Goal: Task Accomplishment & Management: Use online tool/utility

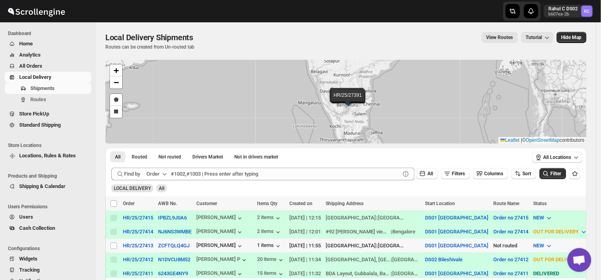
click at [111, 249] on td "Select shipment" at bounding box center [112, 246] width 15 height 14
checkbox input "true"
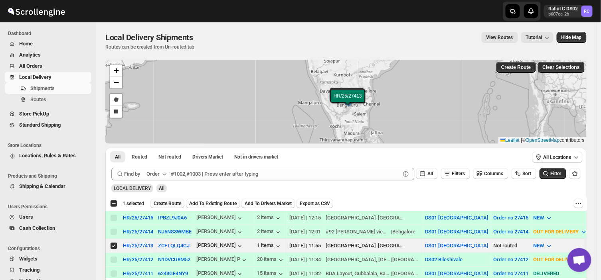
click at [172, 201] on span "Create Route" at bounding box center [168, 204] width 28 height 6
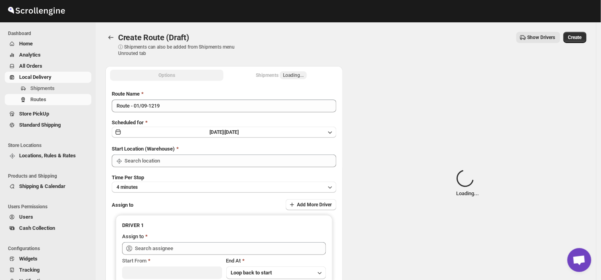
type input "DS01 [GEOGRAPHIC_DATA]"
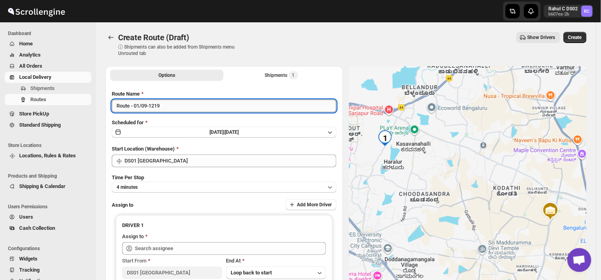
click at [164, 107] on input "Route - 01/09-1219" at bounding box center [224, 106] width 225 height 13
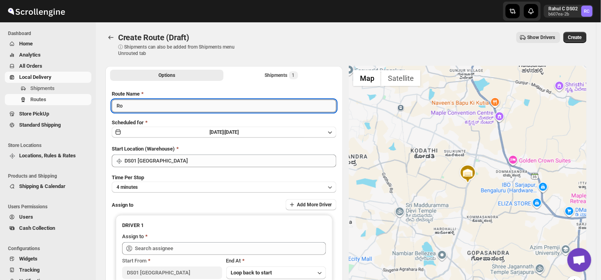
type input "R"
type input "Order no 27413"
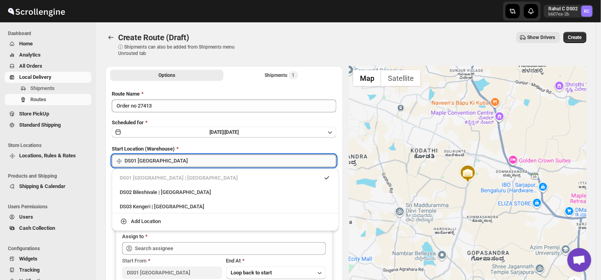
click at [164, 162] on input "DS01 [GEOGRAPHIC_DATA]" at bounding box center [230, 161] width 212 height 13
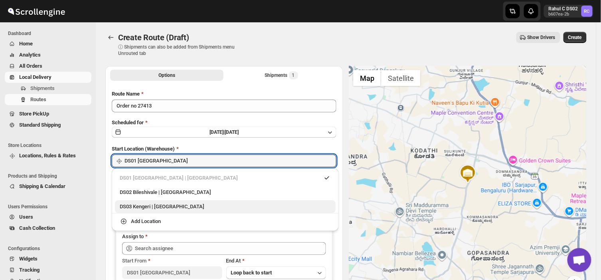
click at [144, 206] on div "DS03 Kengeri | [GEOGRAPHIC_DATA]" at bounding box center [225, 207] width 211 height 8
type input "DS03 Kengeri"
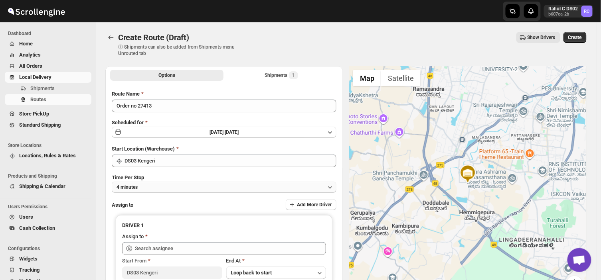
click at [153, 189] on button "4 minutes" at bounding box center [224, 187] width 225 height 11
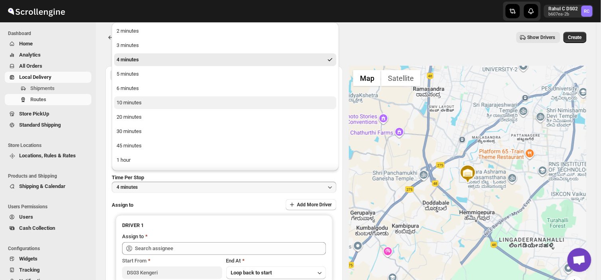
click at [136, 102] on div "10 minutes" at bounding box center [128, 103] width 25 height 8
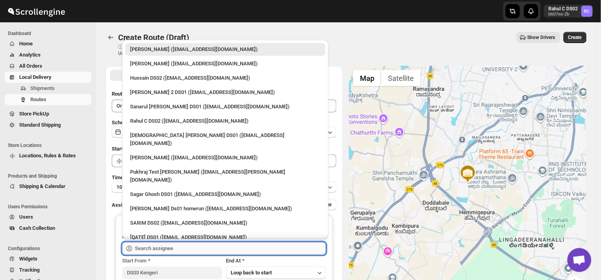
click at [186, 249] on input "text" at bounding box center [230, 249] width 191 height 13
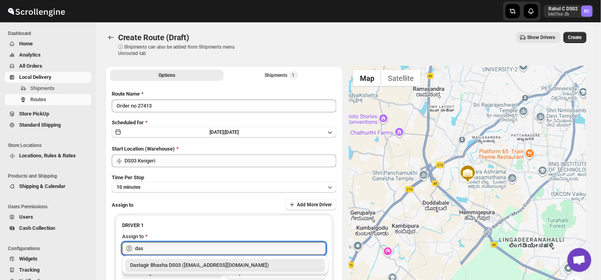
click at [173, 262] on div "Dastagir Bhasha DS03 ([EMAIL_ADDRESS][DOMAIN_NAME])" at bounding box center [225, 266] width 190 height 8
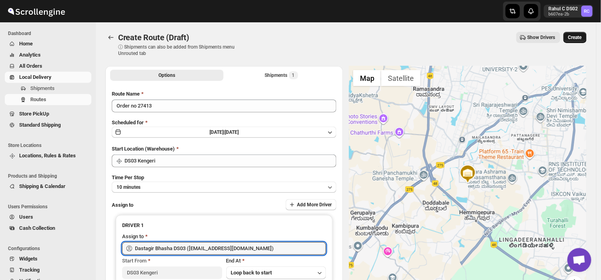
type input "Dastagir Bhasha DS03 ([EMAIL_ADDRESS][DOMAIN_NAME])"
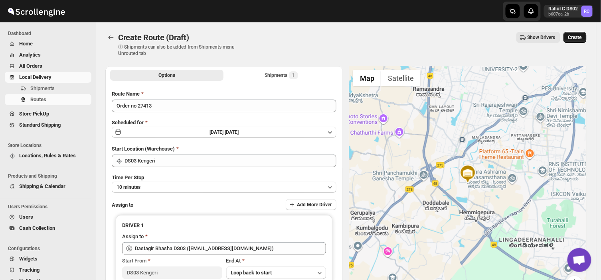
click at [577, 34] on span "Create" at bounding box center [575, 37] width 14 height 6
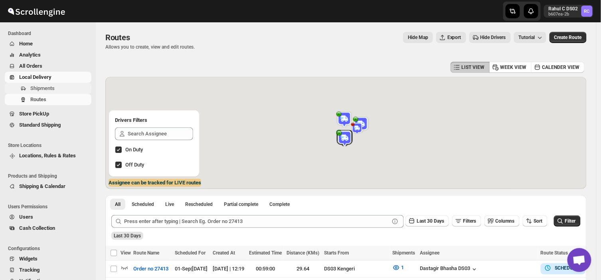
click at [45, 86] on span "Shipments" at bounding box center [42, 88] width 24 height 6
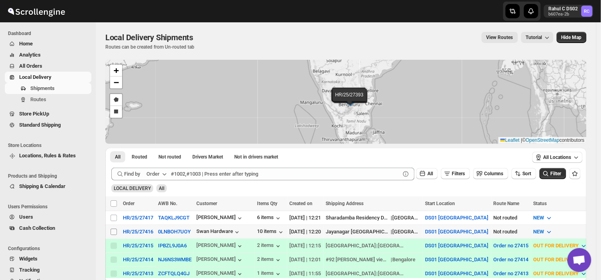
click at [114, 231] on input "Select shipment" at bounding box center [114, 232] width 6 height 6
checkbox input "true"
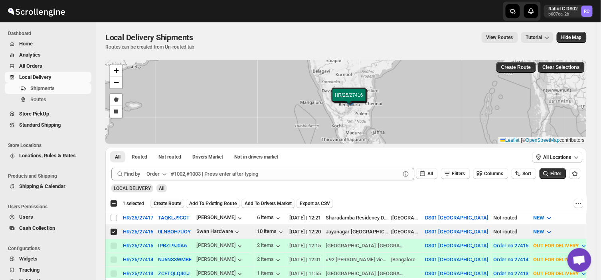
click at [164, 200] on button "Create Route" at bounding box center [167, 204] width 34 height 10
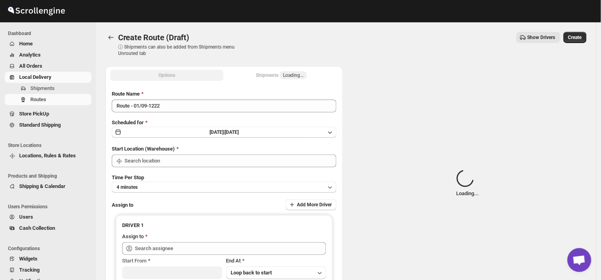
type input "DS01 [GEOGRAPHIC_DATA]"
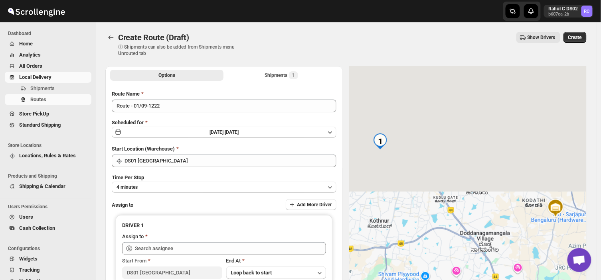
click at [164, 112] on div "Route Name Route - 01/09-1222 Scheduled for [DATE] | [DATE] Start Location (War…" at bounding box center [224, 197] width 225 height 214
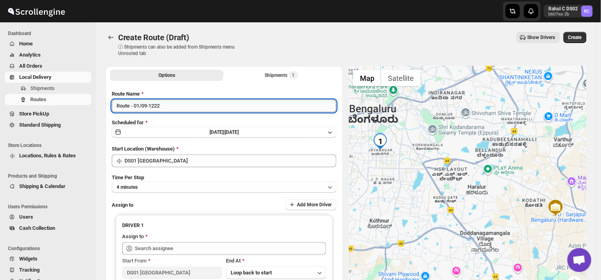
click at [164, 104] on input "Route - 01/09-1222" at bounding box center [224, 106] width 225 height 13
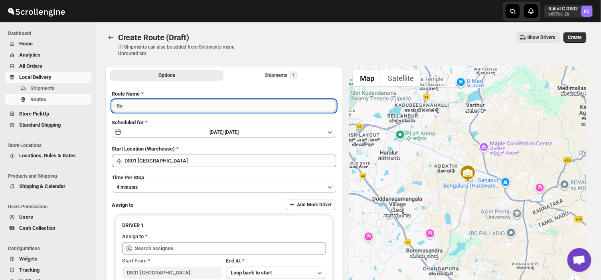
type input "R"
type input "Order no 27416"
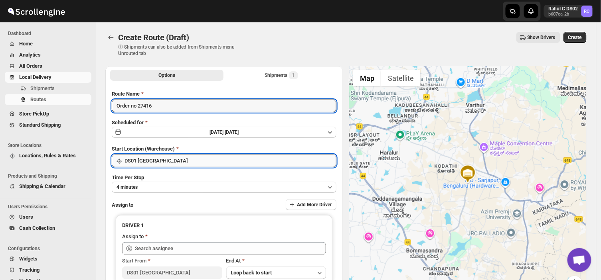
click at [166, 162] on input "DS01 [GEOGRAPHIC_DATA]" at bounding box center [230, 161] width 212 height 13
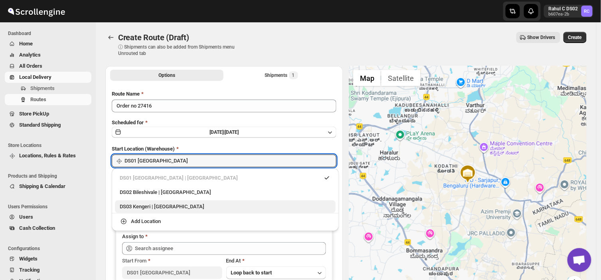
click at [136, 205] on div "DS03 Kengeri | [GEOGRAPHIC_DATA]" at bounding box center [225, 207] width 211 height 8
type input "DS03 Kengeri"
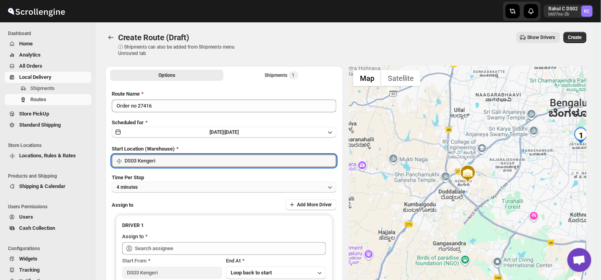
click at [159, 189] on button "4 minutes" at bounding box center [224, 187] width 225 height 11
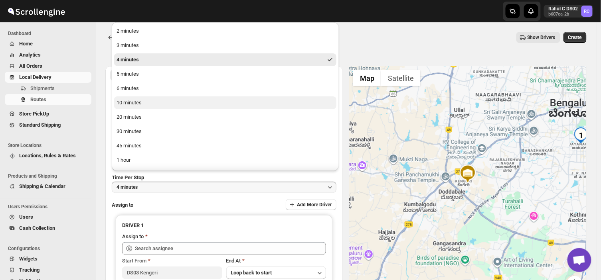
click at [134, 100] on div "10 minutes" at bounding box center [128, 103] width 25 height 8
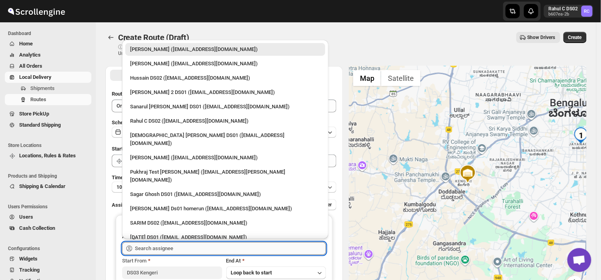
click at [174, 250] on input "text" at bounding box center [230, 249] width 191 height 13
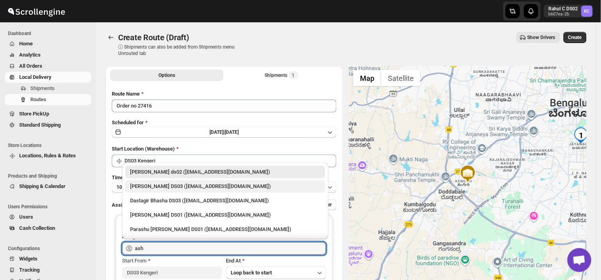
click at [178, 185] on div "[PERSON_NAME] DS03 ([EMAIL_ADDRESS][DOMAIN_NAME])" at bounding box center [225, 187] width 190 height 8
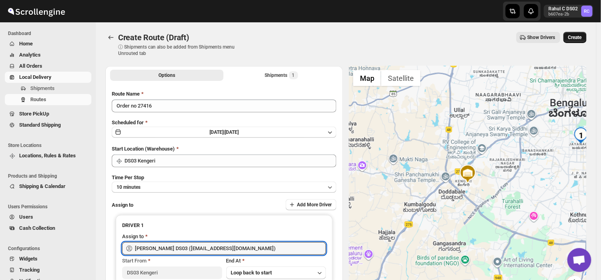
type input "[PERSON_NAME] DS03 ([EMAIL_ADDRESS][DOMAIN_NAME])"
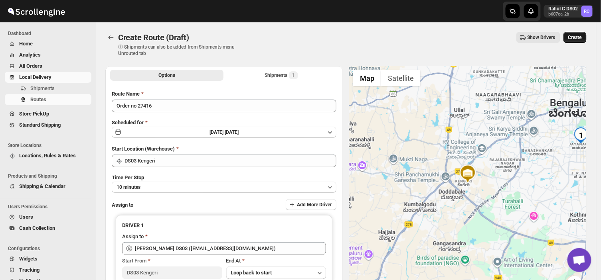
click at [577, 35] on span "Create" at bounding box center [575, 37] width 14 height 6
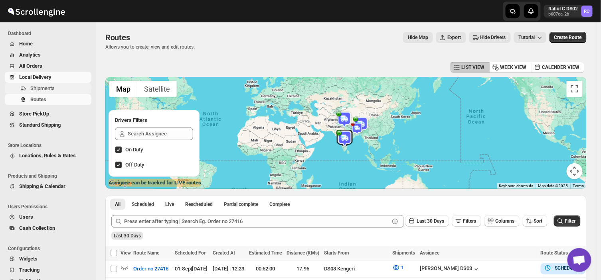
click at [53, 85] on span "Shipments" at bounding box center [42, 88] width 24 height 6
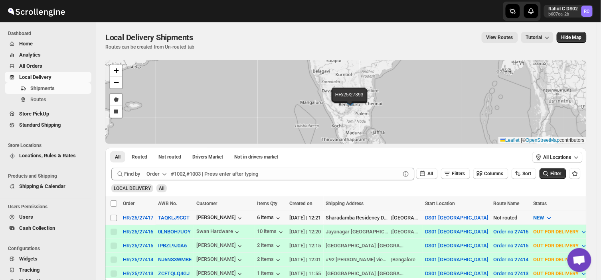
click at [116, 217] on input "Select shipment" at bounding box center [114, 218] width 6 height 6
checkbox input "true"
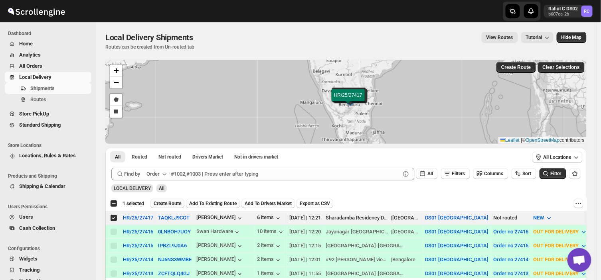
click at [165, 204] on span "Create Route" at bounding box center [168, 204] width 28 height 6
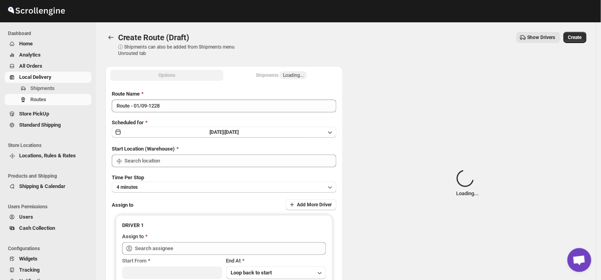
type input "DS01 [GEOGRAPHIC_DATA]"
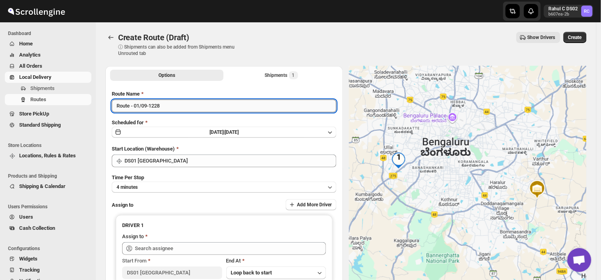
click at [166, 104] on input "Route - 01/09-1228" at bounding box center [224, 106] width 225 height 13
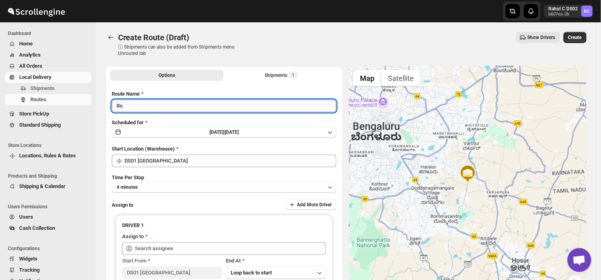
type input "R"
click at [144, 106] on input "Order no" at bounding box center [224, 106] width 225 height 13
type input "Order no 27417"
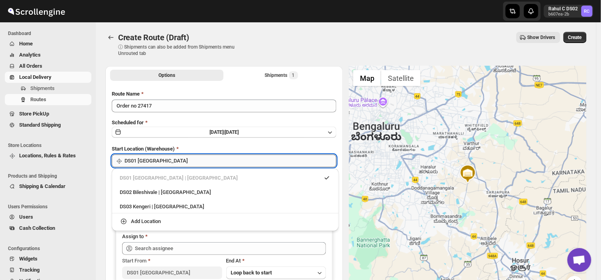
click at [160, 162] on input "DS01 [GEOGRAPHIC_DATA]" at bounding box center [230, 161] width 212 height 13
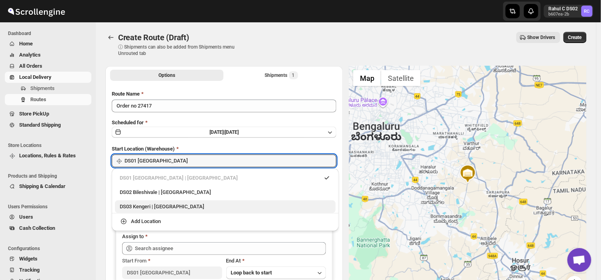
click at [150, 205] on div "DS03 Kengeri | [GEOGRAPHIC_DATA]" at bounding box center [225, 207] width 211 height 8
type input "DS03 Kengeri"
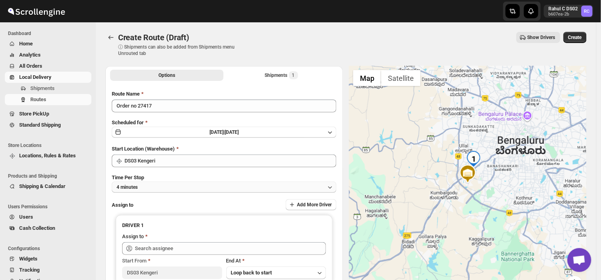
click at [147, 185] on button "4 minutes" at bounding box center [224, 187] width 225 height 11
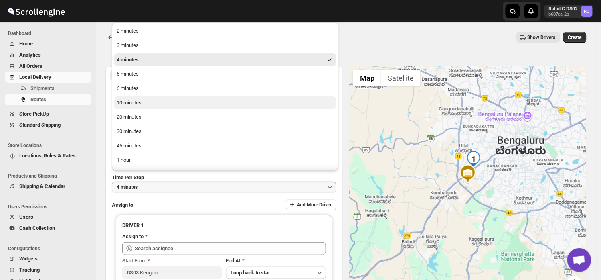
click at [137, 103] on div "10 minutes" at bounding box center [128, 103] width 25 height 8
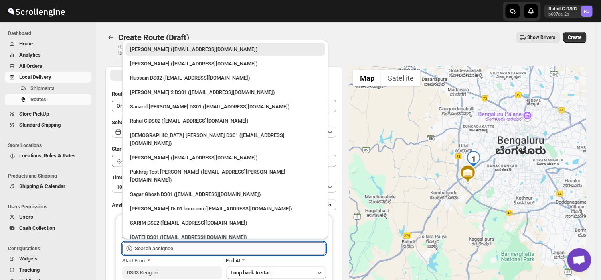
click at [188, 248] on input "text" at bounding box center [230, 249] width 191 height 13
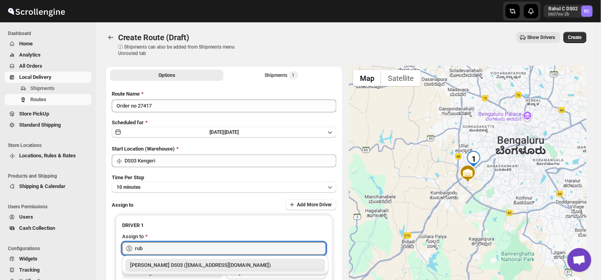
click at [158, 264] on div "[PERSON_NAME] DS03 ([EMAIL_ADDRESS][DOMAIN_NAME])" at bounding box center [225, 266] width 190 height 8
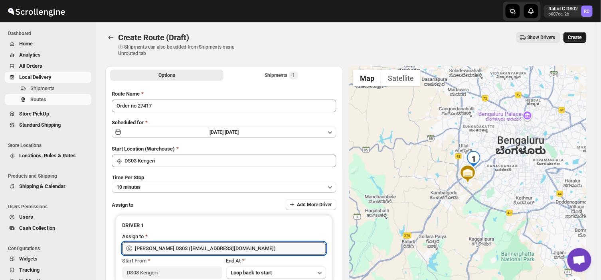
type input "[PERSON_NAME] DS03 ([EMAIL_ADDRESS][DOMAIN_NAME])"
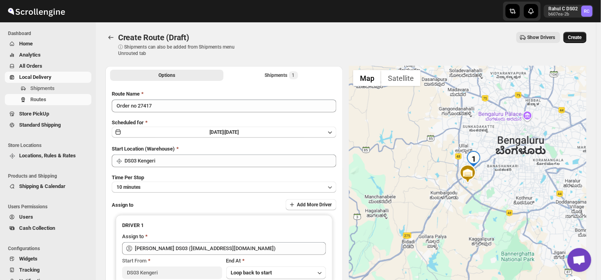
click at [580, 37] on span "Create" at bounding box center [575, 37] width 14 height 6
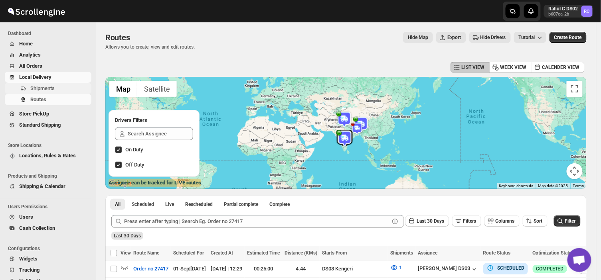
click at [61, 89] on span "Shipments" at bounding box center [59, 89] width 59 height 8
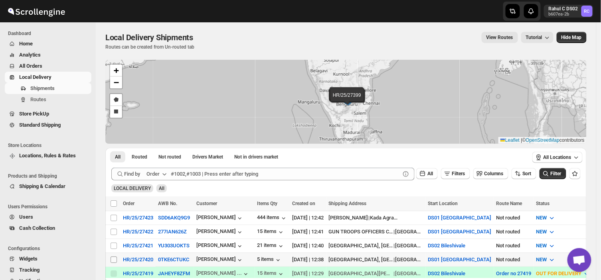
click at [112, 260] on input "Select shipment" at bounding box center [114, 260] width 6 height 6
checkbox input "true"
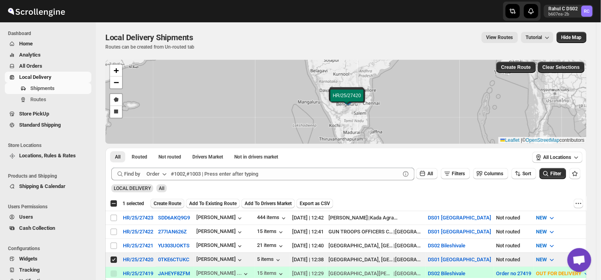
click at [161, 203] on span "Create Route" at bounding box center [168, 204] width 28 height 6
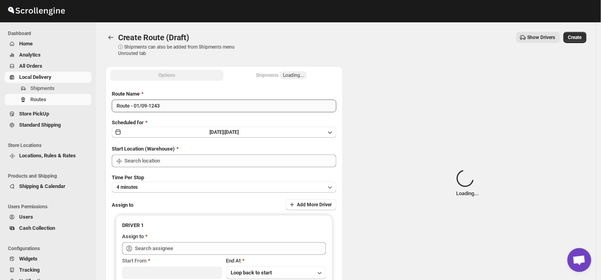
type input "DS01 [GEOGRAPHIC_DATA]"
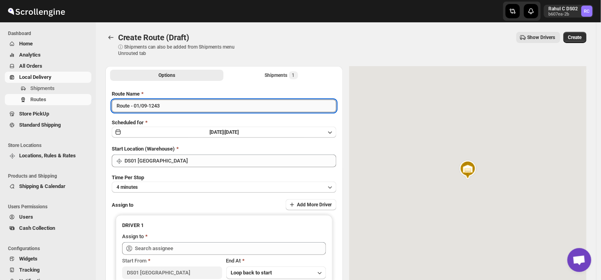
click at [162, 107] on input "Route - 01/09-1243" at bounding box center [224, 106] width 225 height 13
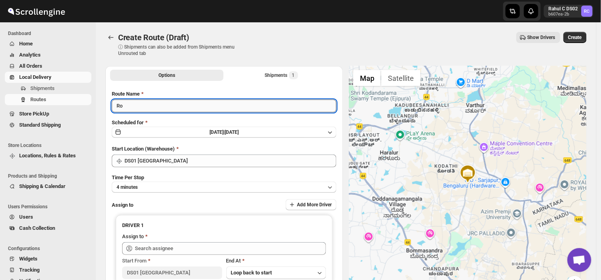
type input "R"
type input "Order no 27420"
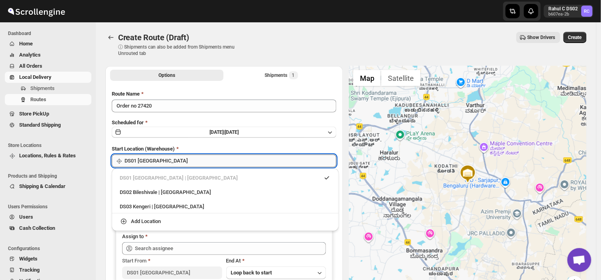
click at [169, 157] on input "DS01 [GEOGRAPHIC_DATA]" at bounding box center [230, 161] width 212 height 13
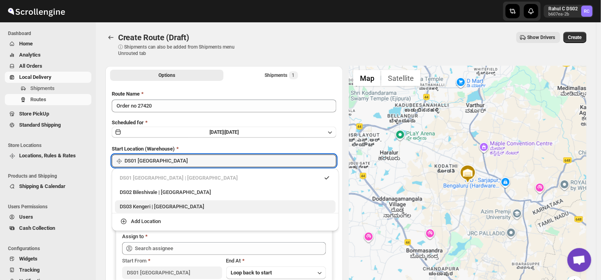
click at [136, 205] on div "DS03 Kengeri | [GEOGRAPHIC_DATA]" at bounding box center [225, 207] width 211 height 8
type input "DS03 Kengeri"
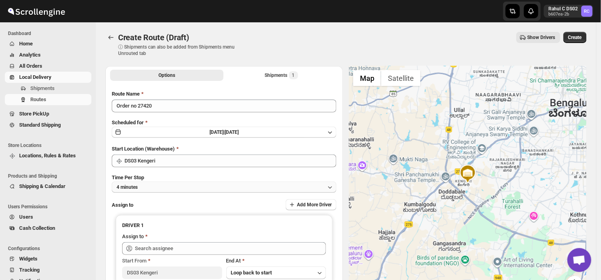
click at [150, 187] on button "4 minutes" at bounding box center [224, 187] width 225 height 11
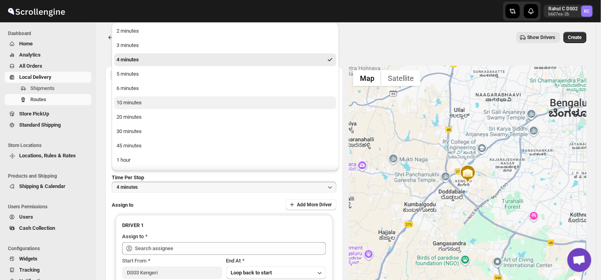
click at [132, 104] on div "10 minutes" at bounding box center [128, 103] width 25 height 8
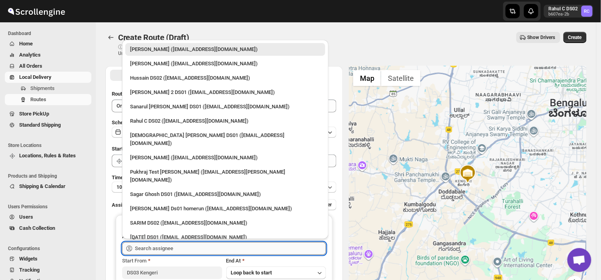
click at [179, 245] on input "text" at bounding box center [230, 249] width 191 height 13
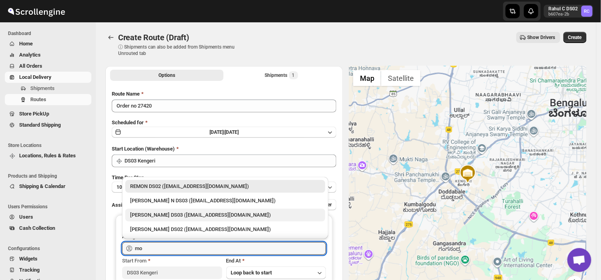
click at [156, 215] on div "[PERSON_NAME] DS03 ([EMAIL_ADDRESS][DOMAIN_NAME])" at bounding box center [225, 215] width 190 height 8
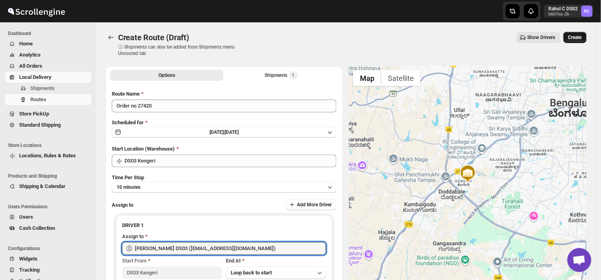
type input "[PERSON_NAME] DS03 ([EMAIL_ADDRESS][DOMAIN_NAME])"
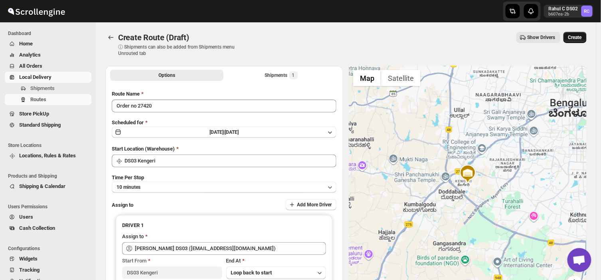
click at [578, 35] on span "Create" at bounding box center [575, 37] width 14 height 6
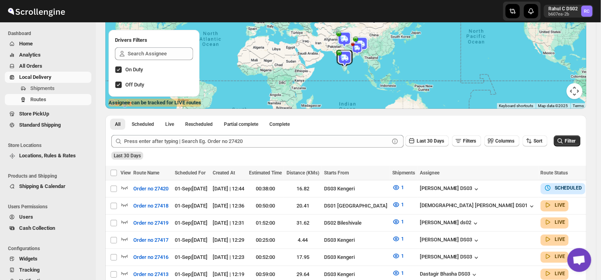
scroll to position [80, 0]
click at [58, 88] on span "Shipments" at bounding box center [59, 89] width 59 height 8
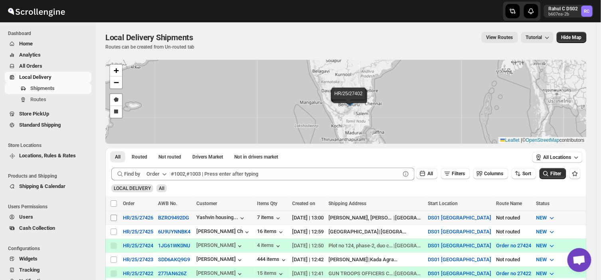
click at [116, 217] on input "Select shipment" at bounding box center [114, 218] width 6 height 6
checkbox input "true"
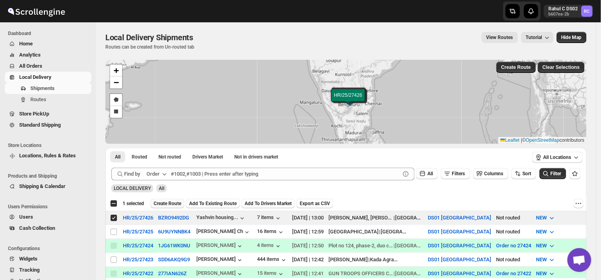
click at [173, 200] on button "Create Route" at bounding box center [167, 204] width 34 height 10
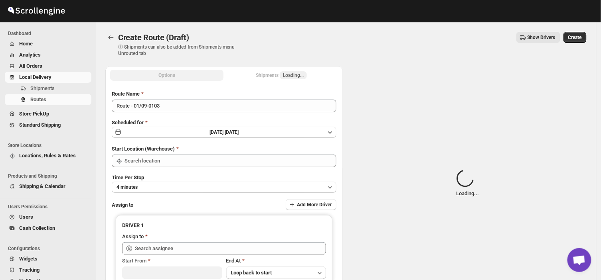
type input "DS01 [GEOGRAPHIC_DATA]"
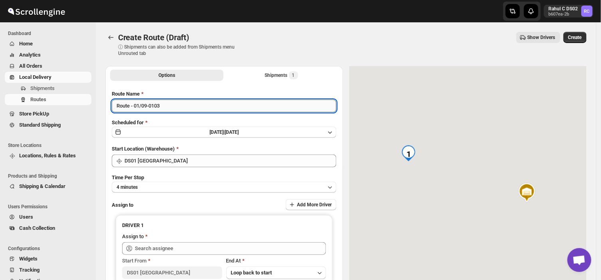
click at [163, 106] on input "Route - 01/09-0103" at bounding box center [224, 106] width 225 height 13
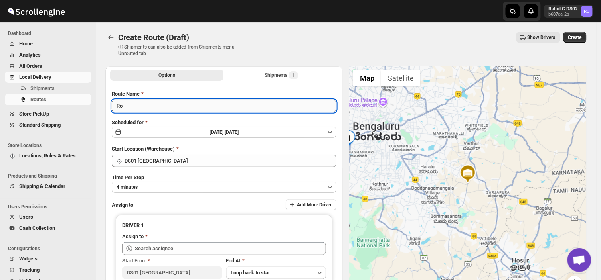
type input "R"
type input "Order no 27426"
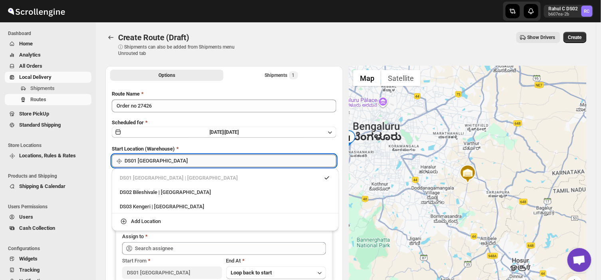
click at [178, 161] on input "DS01 [GEOGRAPHIC_DATA]" at bounding box center [230, 161] width 212 height 13
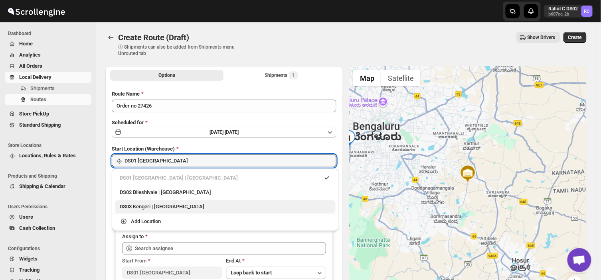
click at [140, 207] on div "DS03 Kengeri | [GEOGRAPHIC_DATA]" at bounding box center [225, 207] width 211 height 8
type input "DS03 Kengeri"
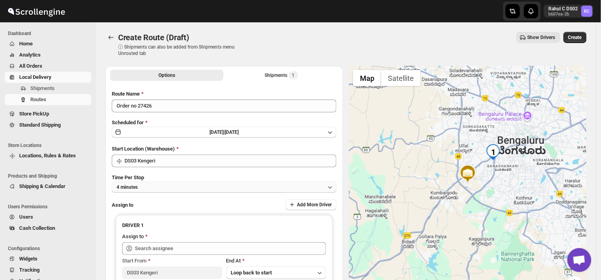
click at [156, 186] on button "4 minutes" at bounding box center [224, 187] width 225 height 11
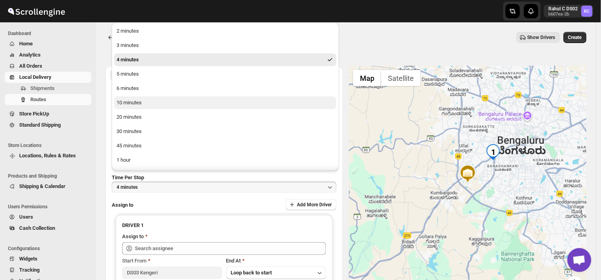
click at [133, 100] on div "10 minutes" at bounding box center [128, 103] width 25 height 8
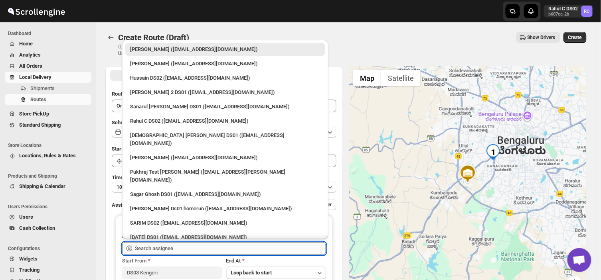
click at [189, 249] on input "text" at bounding box center [230, 249] width 191 height 13
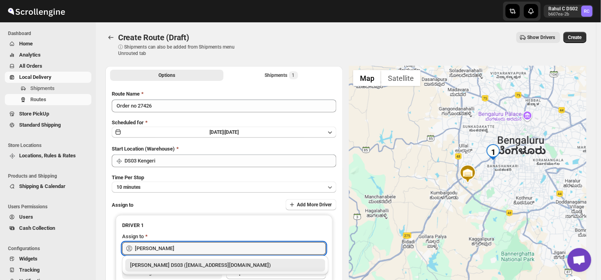
click at [184, 263] on div "[PERSON_NAME] DS03 ([EMAIL_ADDRESS][DOMAIN_NAME])" at bounding box center [225, 266] width 190 height 8
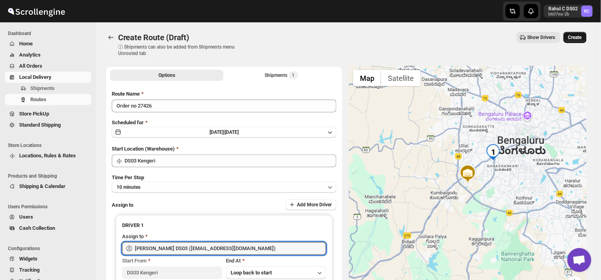
type input "[PERSON_NAME] DS03 ([EMAIL_ADDRESS][DOMAIN_NAME])"
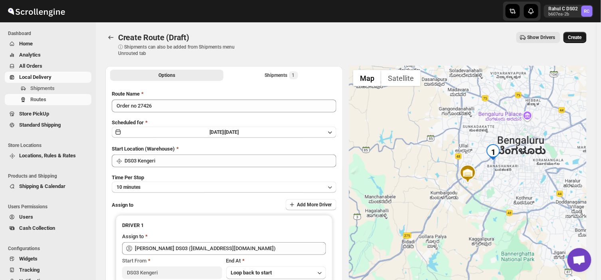
click at [580, 37] on span "Create" at bounding box center [575, 37] width 14 height 6
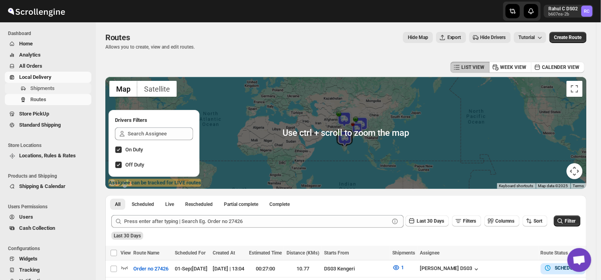
click at [50, 88] on span "Shipments" at bounding box center [42, 88] width 24 height 6
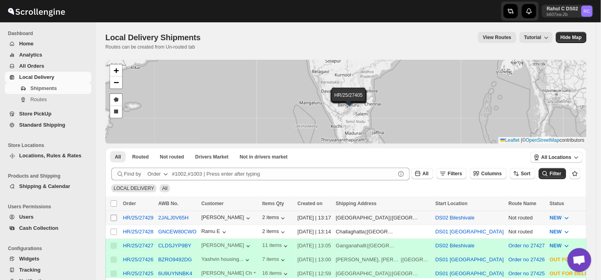
click at [111, 217] on input "Select shipment" at bounding box center [114, 218] width 6 height 6
checkbox input "true"
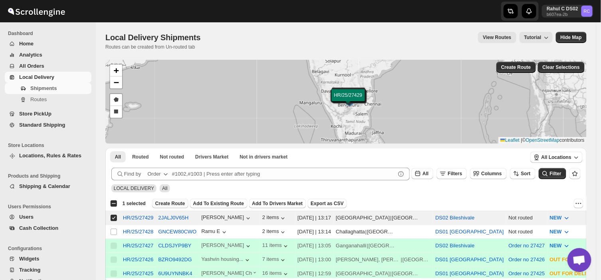
click at [161, 201] on span "Create Route" at bounding box center [170, 204] width 30 height 6
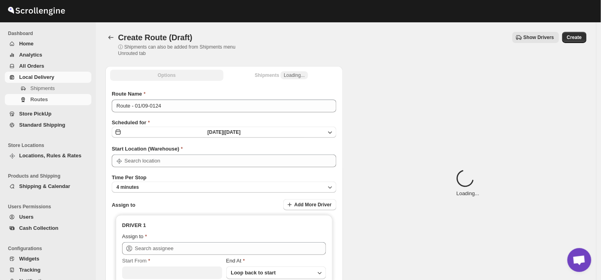
type input "DS02 Bileshivale"
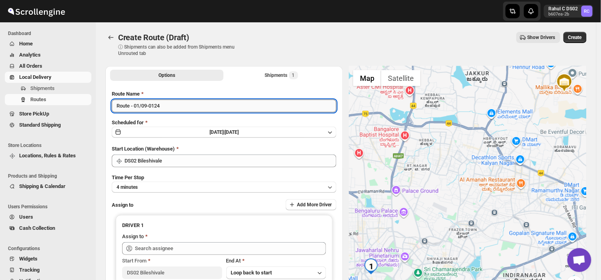
click at [166, 106] on input "Route - 01/09-0124" at bounding box center [224, 106] width 225 height 13
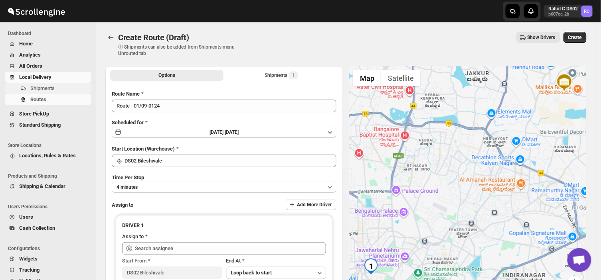
click at [56, 86] on span "Shipments" at bounding box center [59, 89] width 59 height 8
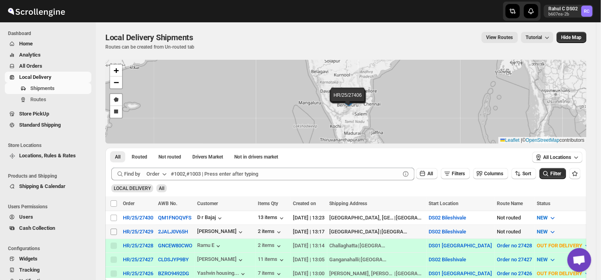
click at [112, 230] on input "Select shipment" at bounding box center [114, 232] width 6 height 6
checkbox input "true"
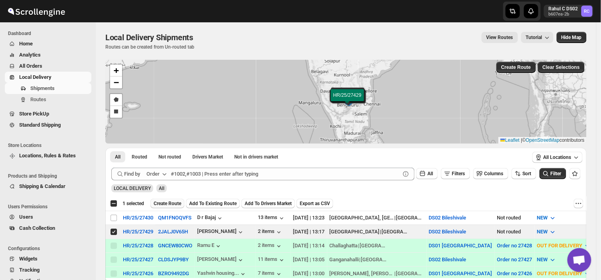
click at [165, 203] on span "Create Route" at bounding box center [168, 204] width 28 height 6
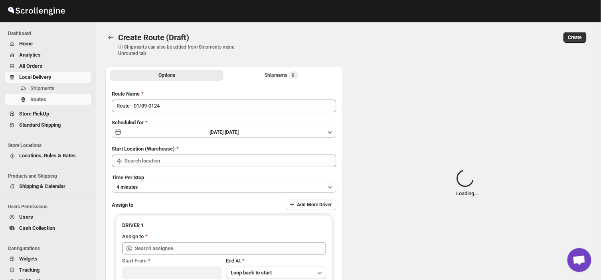
type input "Route - 01/09-0124"
type input "DS02 Bileshivale"
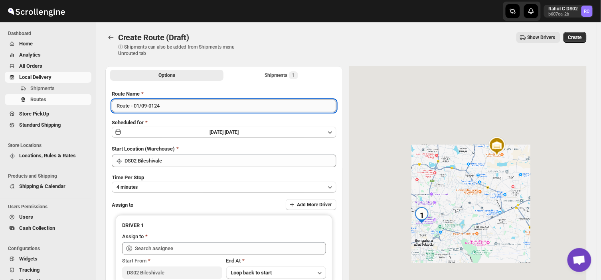
click at [166, 107] on input "Route - 01/09-0124" at bounding box center [224, 106] width 225 height 13
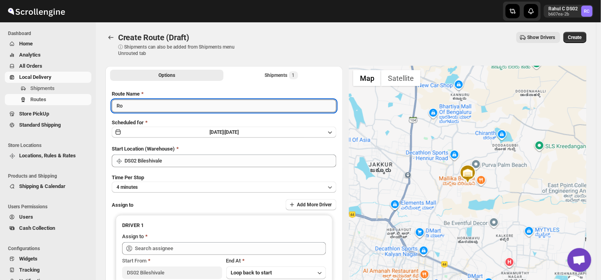
type input "R"
type input "O"
type input "Order no 27429"
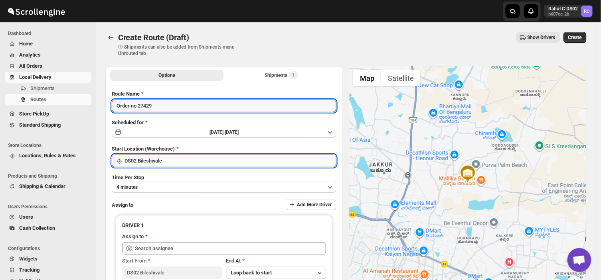
click at [172, 165] on input "DS02 Bileshivale" at bounding box center [230, 161] width 212 height 13
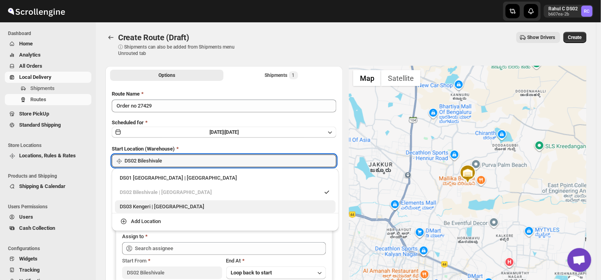
click at [149, 208] on div "DS03 Kengeri | [GEOGRAPHIC_DATA]" at bounding box center [225, 207] width 211 height 8
type input "DS03 Kengeri"
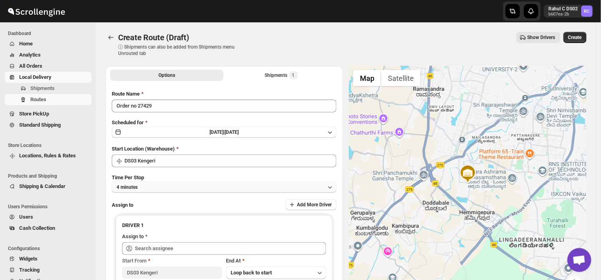
click at [150, 185] on button "4 minutes" at bounding box center [224, 187] width 225 height 11
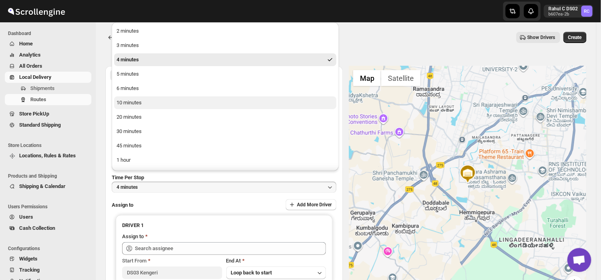
click at [146, 104] on button "10 minutes" at bounding box center [225, 103] width 222 height 13
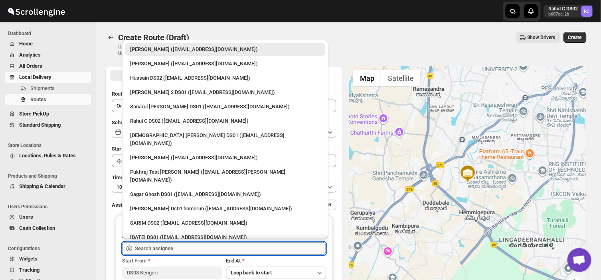
click at [178, 248] on input "text" at bounding box center [230, 249] width 191 height 13
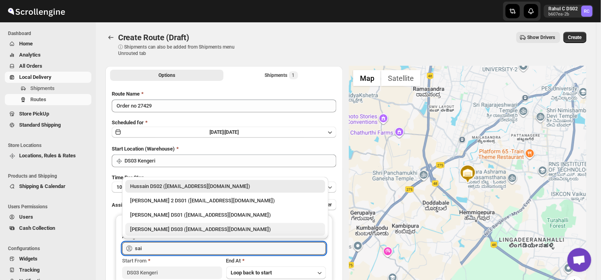
click at [162, 227] on div "[PERSON_NAME] DS03 ([EMAIL_ADDRESS][DOMAIN_NAME])" at bounding box center [225, 230] width 190 height 8
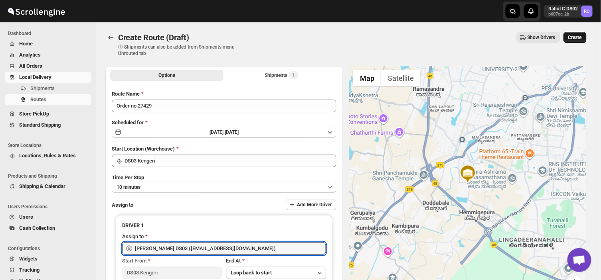
type input "[PERSON_NAME] DS03 ([EMAIL_ADDRESS][DOMAIN_NAME])"
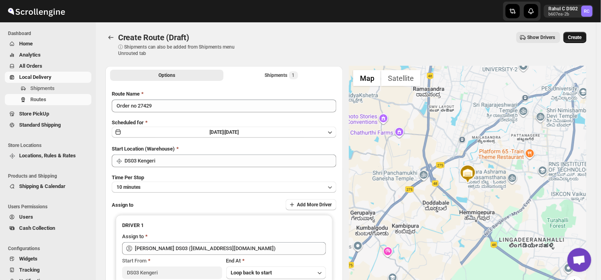
click at [582, 38] on span "Create" at bounding box center [575, 37] width 14 height 6
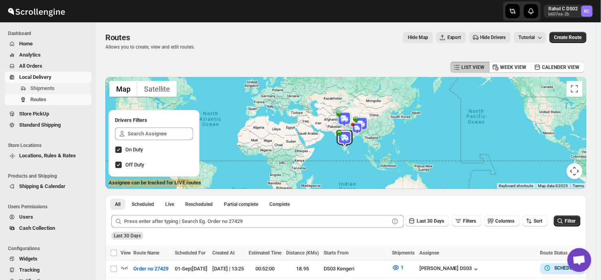
click at [57, 90] on span "Shipments" at bounding box center [59, 89] width 59 height 8
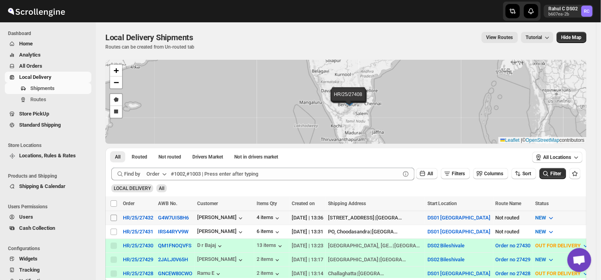
click at [112, 217] on input "Select shipment" at bounding box center [114, 218] width 6 height 6
checkbox input "true"
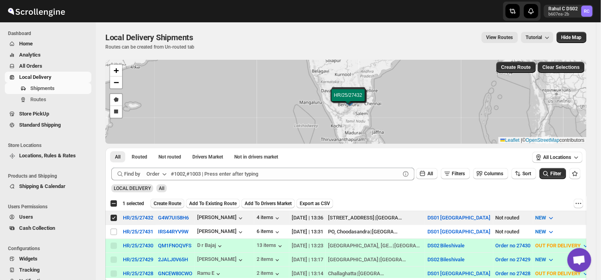
click at [172, 202] on span "Create Route" at bounding box center [168, 204] width 28 height 6
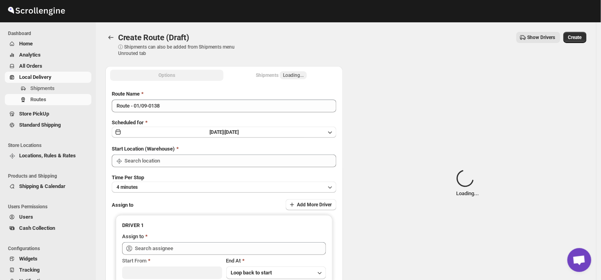
type input "DS01 [GEOGRAPHIC_DATA]"
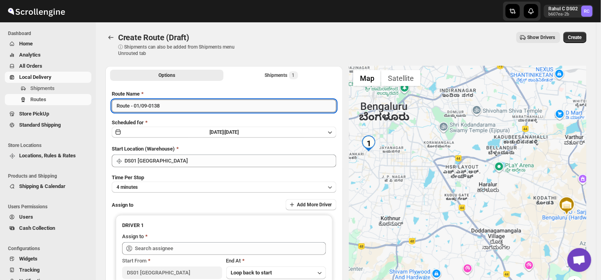
click at [168, 109] on input "Route - 01/09-0138" at bounding box center [224, 106] width 225 height 13
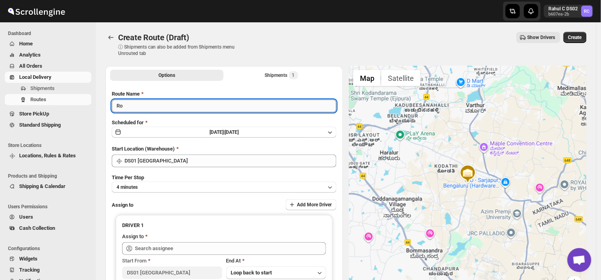
type input "R"
type input "a"
type input "Order no 27432"
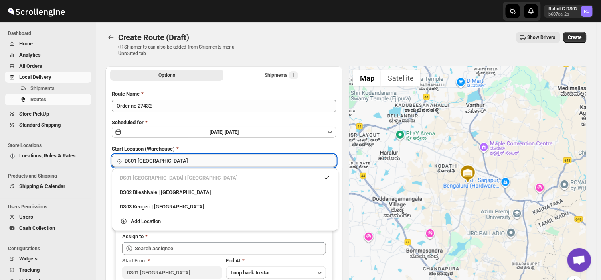
click at [164, 166] on input "DS01 [GEOGRAPHIC_DATA]" at bounding box center [230, 161] width 212 height 13
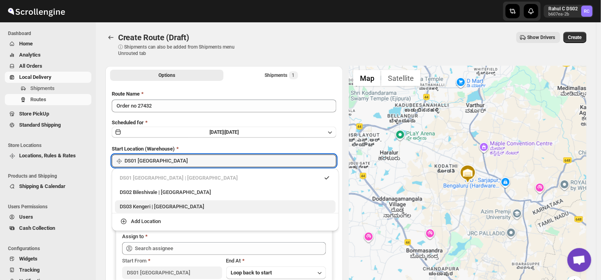
click at [138, 205] on div "DS03 Kengeri | [GEOGRAPHIC_DATA]" at bounding box center [225, 207] width 211 height 8
type input "DS03 Kengeri"
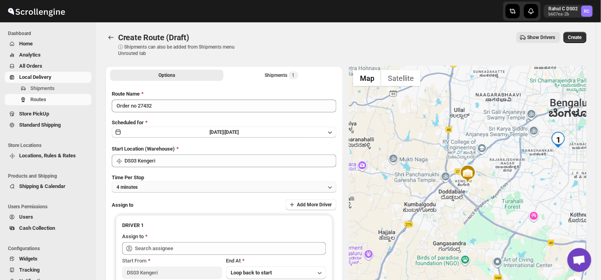
click at [140, 188] on button "4 minutes" at bounding box center [224, 187] width 225 height 11
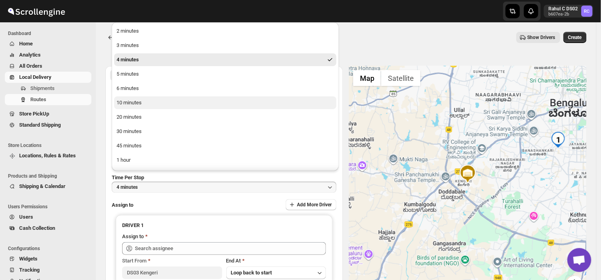
click at [126, 102] on div "10 minutes" at bounding box center [128, 103] width 25 height 8
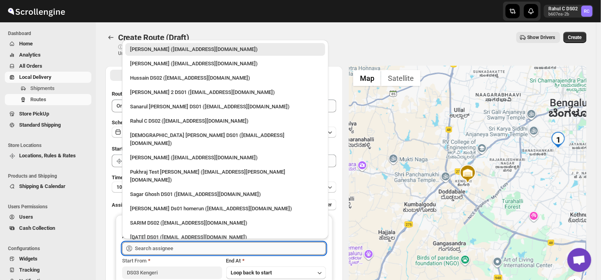
click at [178, 246] on input "text" at bounding box center [230, 249] width 191 height 13
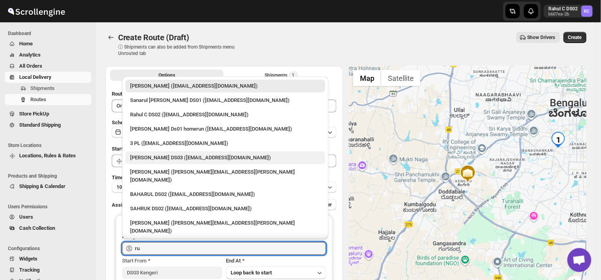
click at [154, 158] on div "[PERSON_NAME] DS03 ([EMAIL_ADDRESS][DOMAIN_NAME])" at bounding box center [225, 158] width 190 height 8
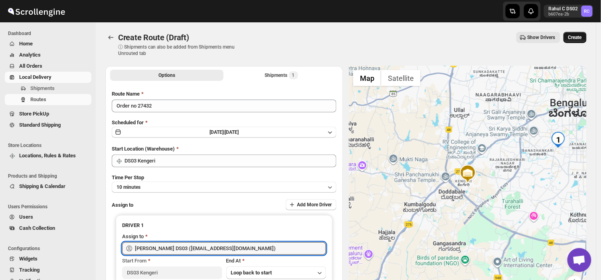
type input "[PERSON_NAME] DS03 ([EMAIL_ADDRESS][DOMAIN_NAME])"
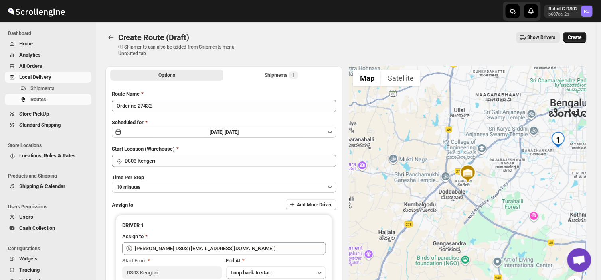
click at [581, 36] on span "Create" at bounding box center [575, 37] width 14 height 6
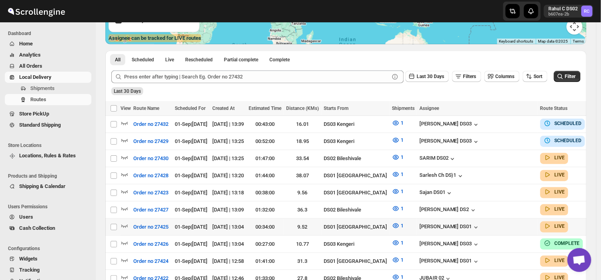
scroll to position [144, 0]
click at [49, 89] on span "Shipments" at bounding box center [42, 88] width 24 height 6
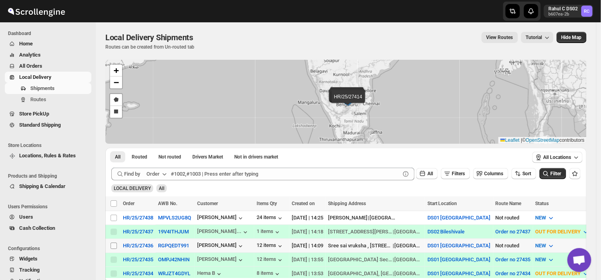
click at [111, 247] on input "Select shipment" at bounding box center [114, 246] width 6 height 6
checkbox input "true"
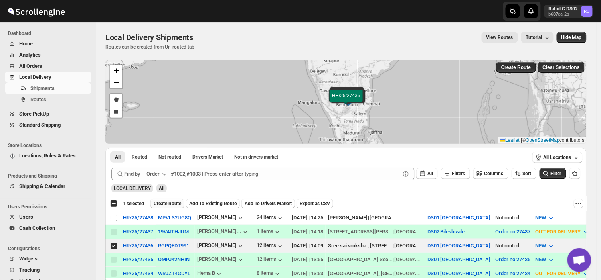
click at [170, 203] on span "Create Route" at bounding box center [168, 204] width 28 height 6
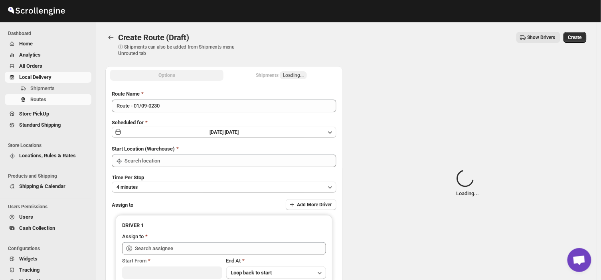
type input "DS01 [GEOGRAPHIC_DATA]"
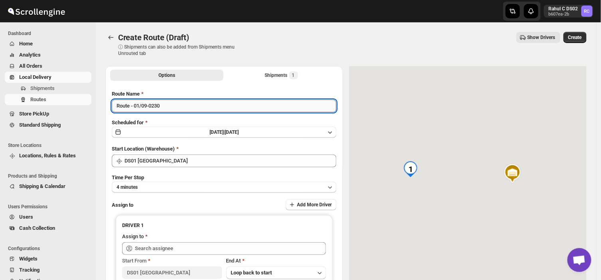
click at [165, 109] on input "Route - 01/09-0230" at bounding box center [224, 106] width 225 height 13
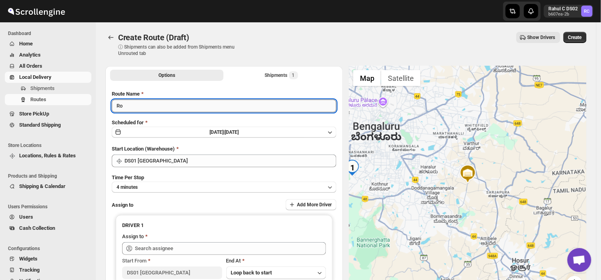
type input "R"
type input "Order no 27436"
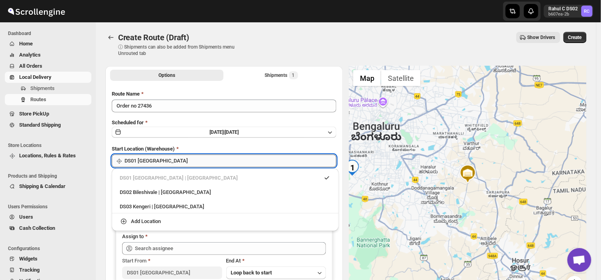
click at [165, 159] on input "DS01 [GEOGRAPHIC_DATA]" at bounding box center [230, 161] width 212 height 13
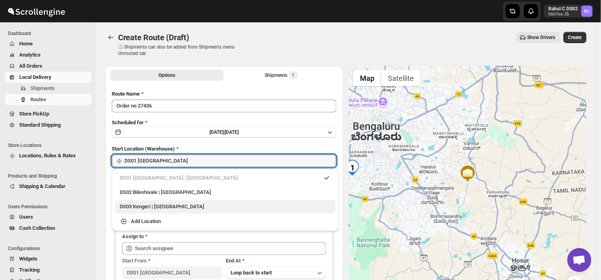
click at [138, 204] on div "DS03 Kengeri | [GEOGRAPHIC_DATA]" at bounding box center [225, 207] width 211 height 8
type input "DS03 Kengeri"
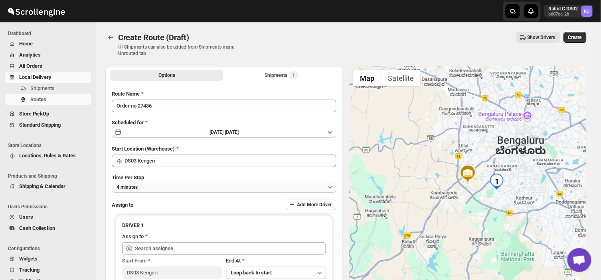
click at [146, 184] on button "4 minutes" at bounding box center [224, 187] width 225 height 11
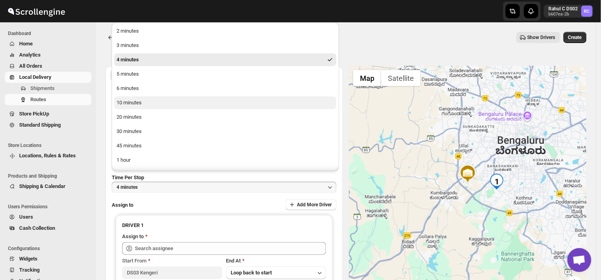
click at [134, 101] on div "10 minutes" at bounding box center [128, 103] width 25 height 8
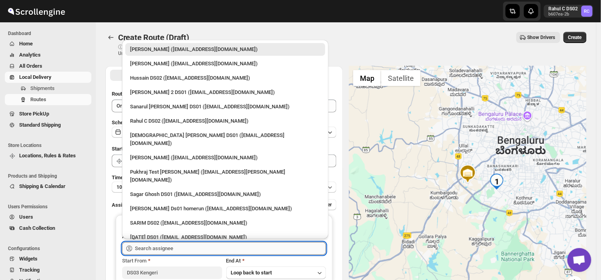
click at [175, 249] on input "text" at bounding box center [230, 249] width 191 height 13
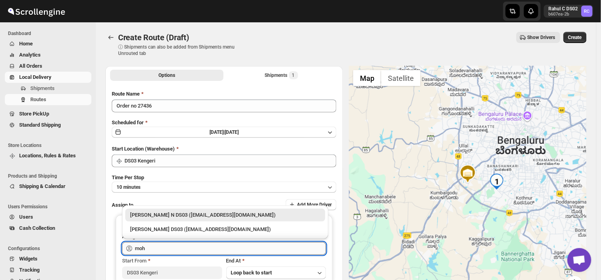
click at [146, 249] on input "moh" at bounding box center [230, 249] width 191 height 13
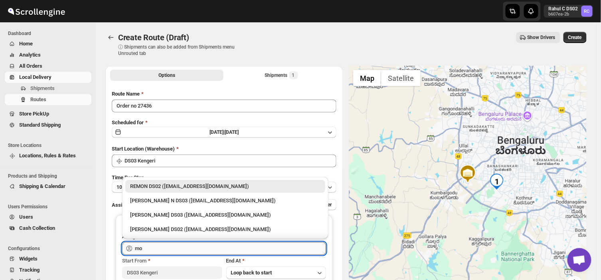
type input "m"
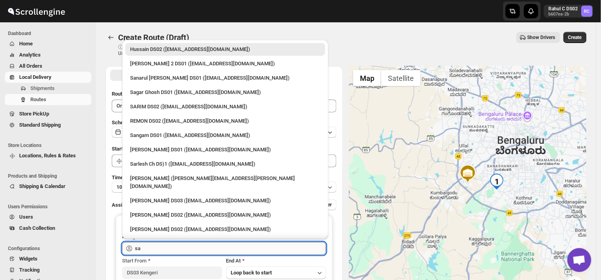
click at [149, 247] on input "sa" at bounding box center [230, 249] width 191 height 13
type input "s"
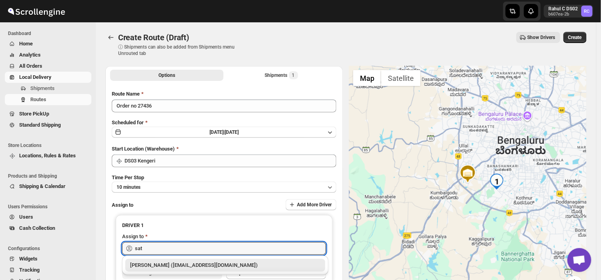
click at [188, 266] on div "[PERSON_NAME] ([EMAIL_ADDRESS][DOMAIN_NAME])" at bounding box center [225, 266] width 190 height 8
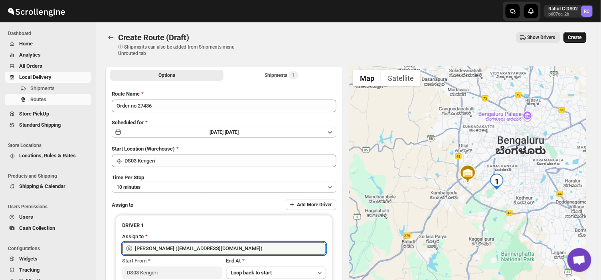
type input "[PERSON_NAME] ([EMAIL_ADDRESS][DOMAIN_NAME])"
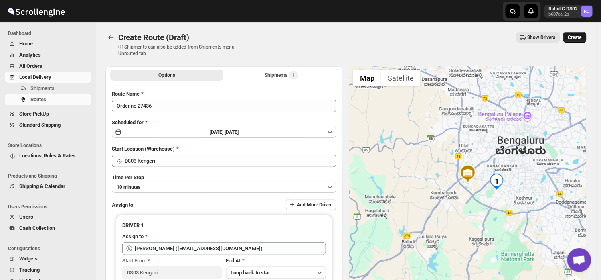
click at [580, 37] on span "Create" at bounding box center [575, 37] width 14 height 6
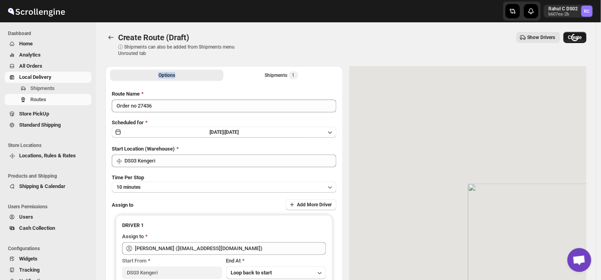
click at [580, 37] on div "Loading Create" at bounding box center [574, 37] width 23 height 11
